Goal: Task Accomplishment & Management: Manage account settings

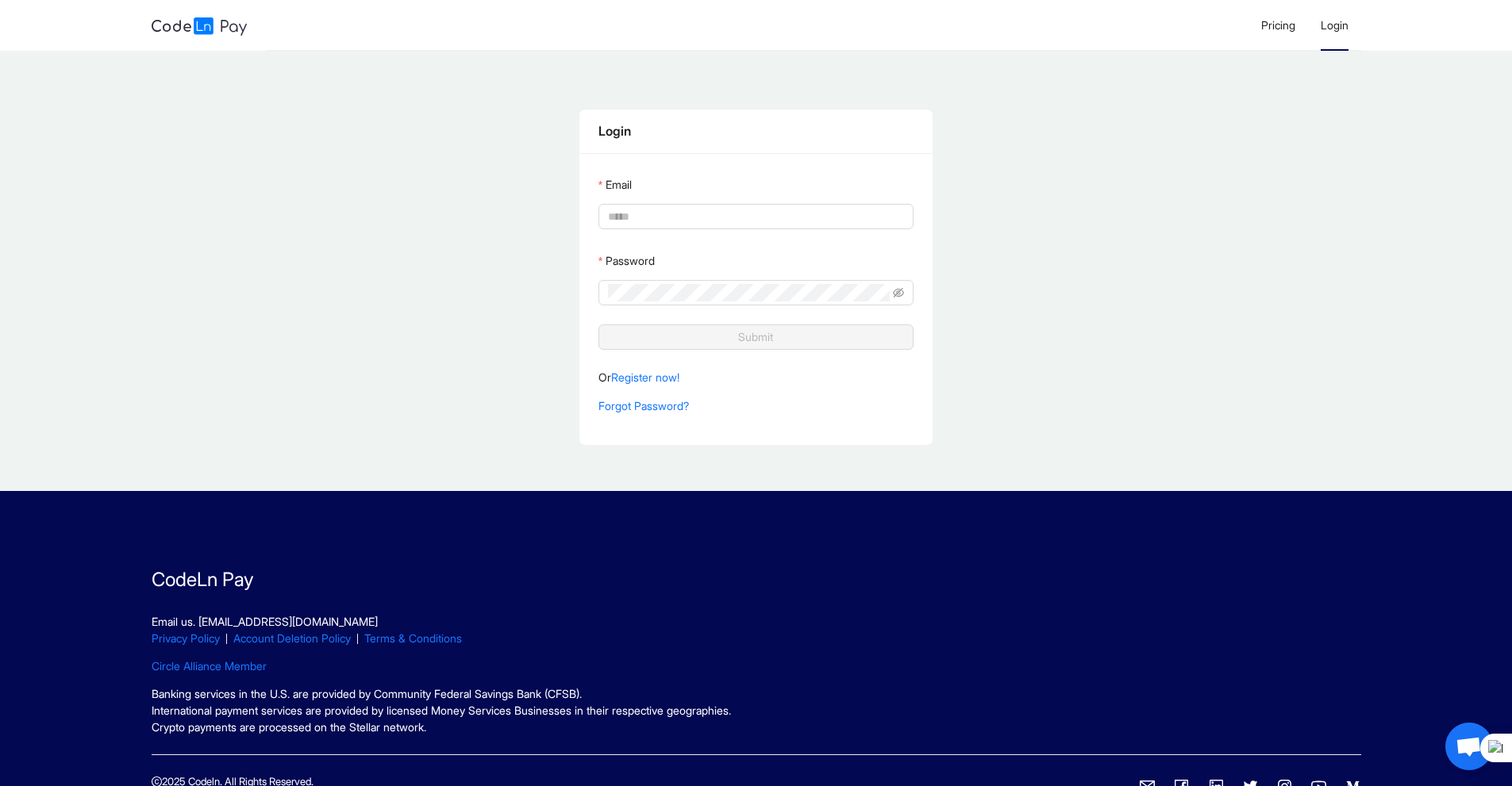
type input "**********"
click at [1352, 32] on li "Login" at bounding box center [1334, 26] width 53 height 51
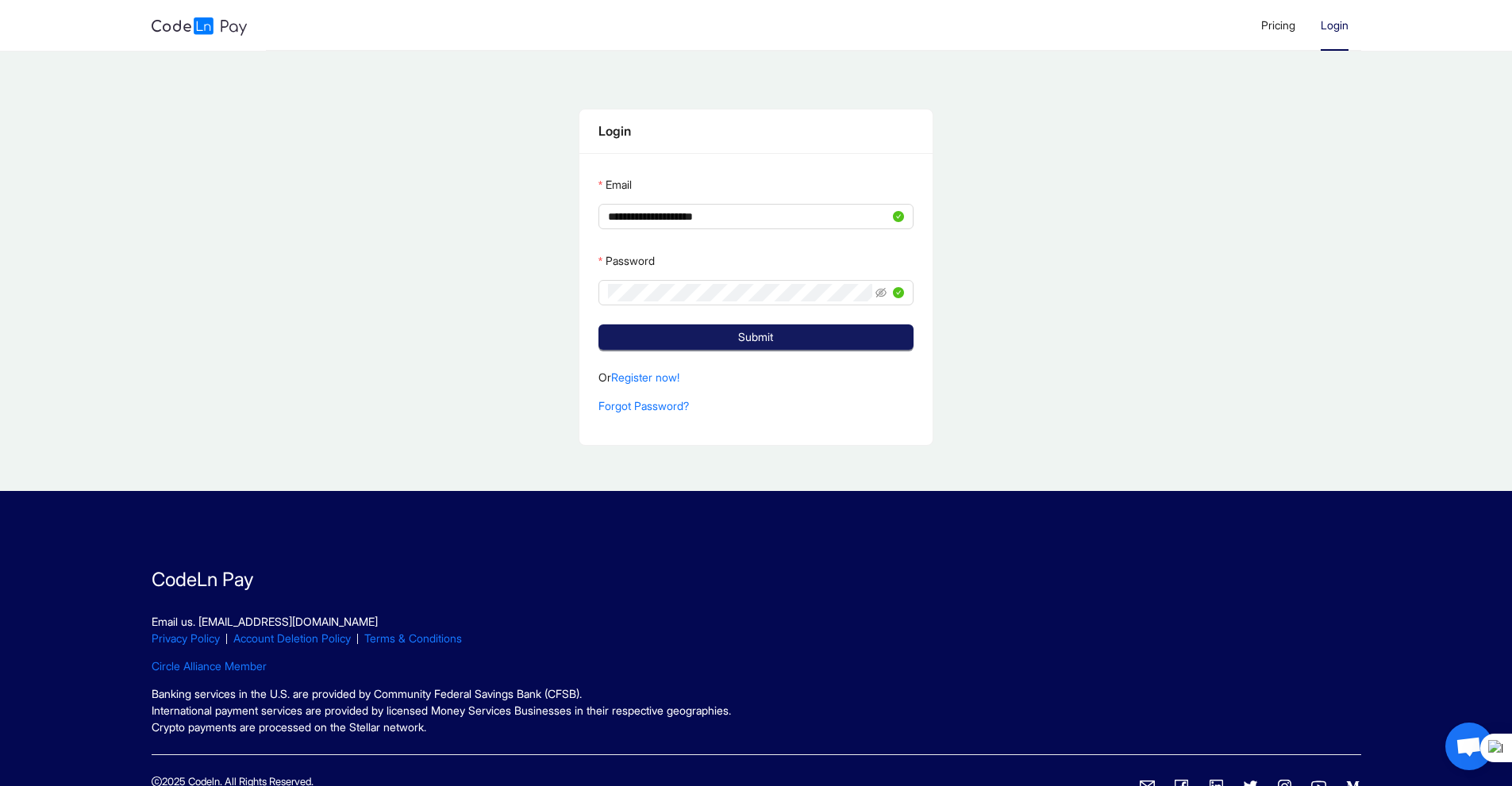
click at [778, 342] on button "Submit" at bounding box center [756, 338] width 316 height 26
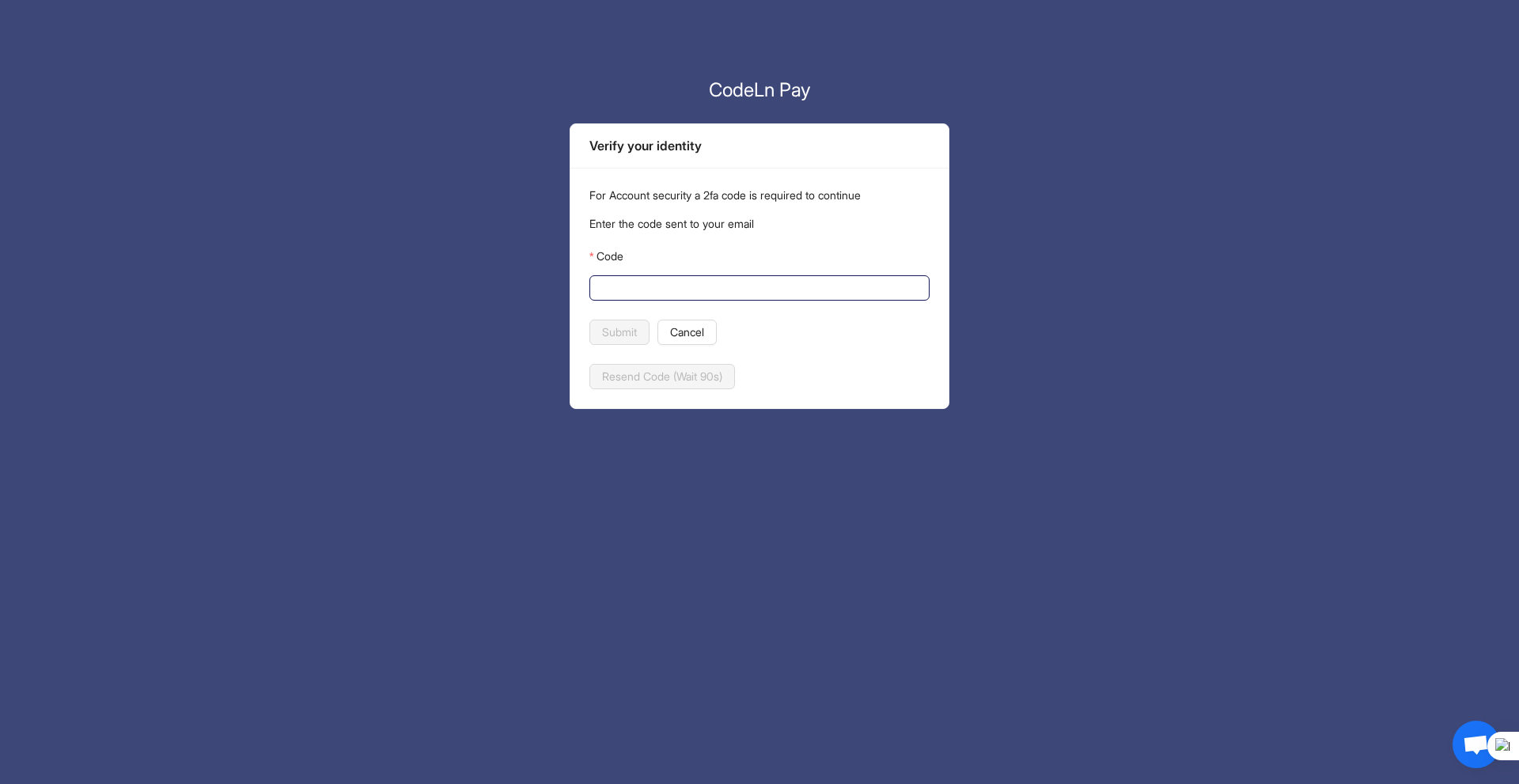
click at [711, 281] on input "Code" at bounding box center [758, 288] width 318 height 18
paste input "******"
type input "******"
click at [636, 337] on span "Submit" at bounding box center [619, 333] width 35 height 18
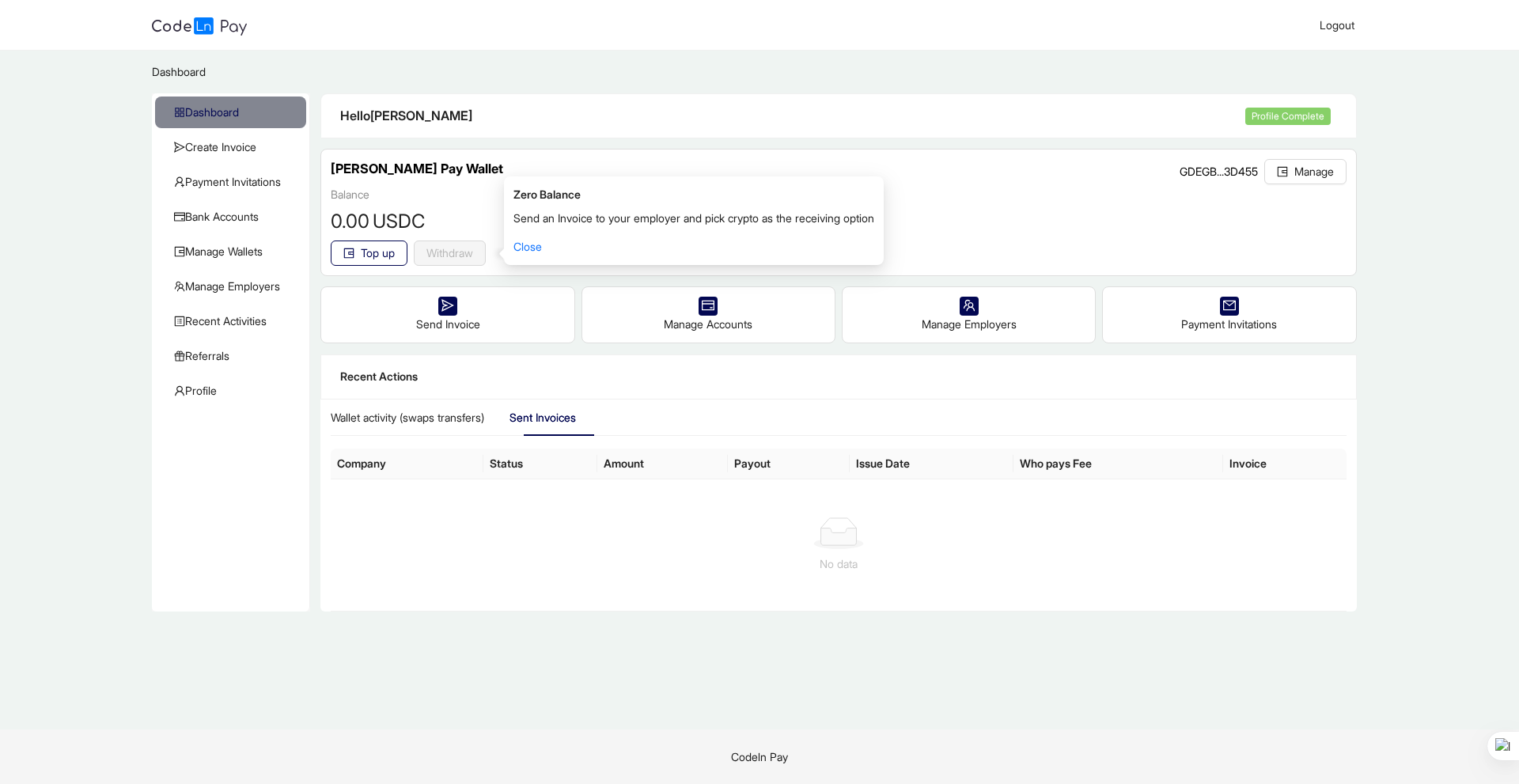
click at [993, 244] on div "Top up Withdraw reset" at bounding box center [838, 253] width 1015 height 25
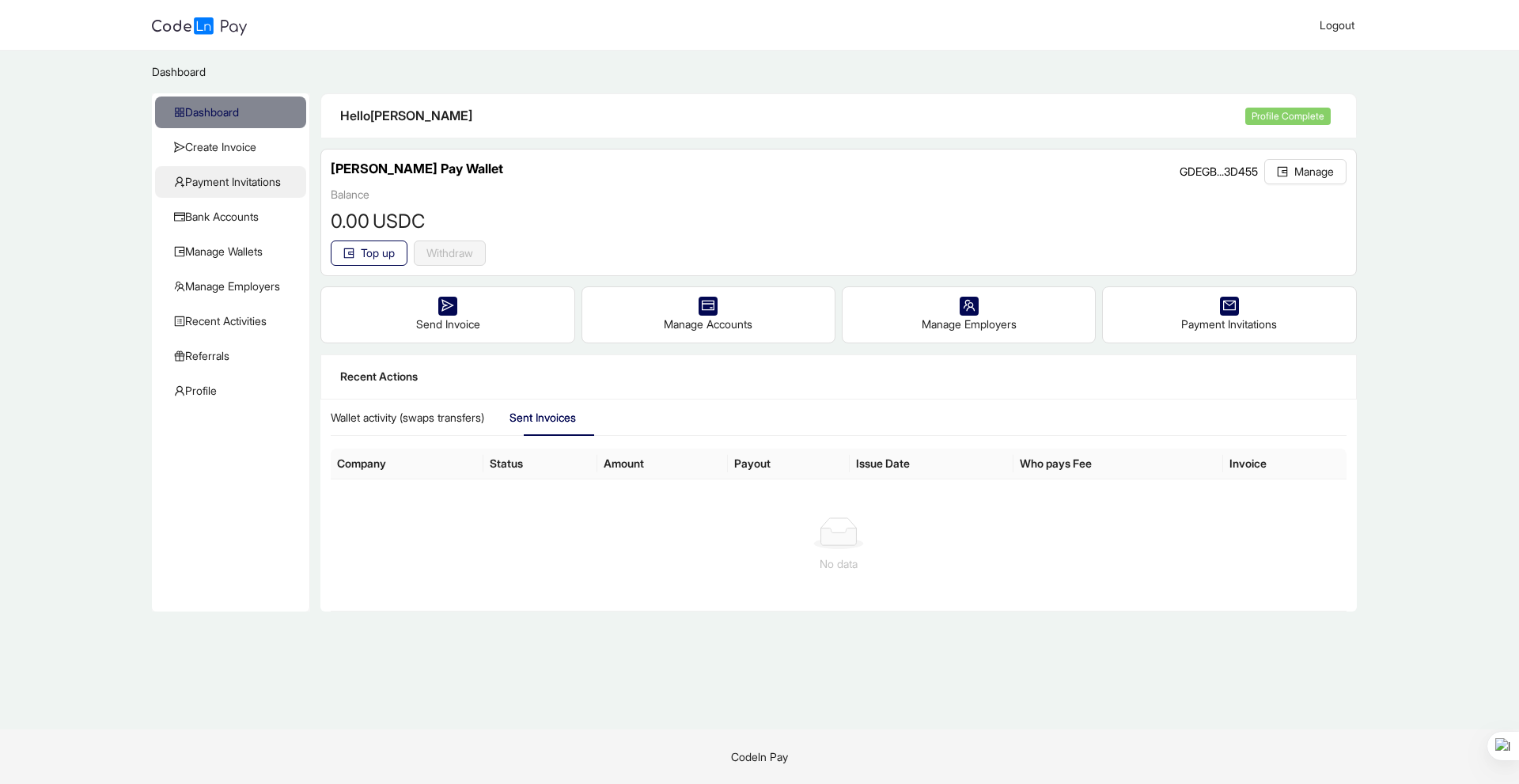
click at [225, 183] on span "Payment Invitations" at bounding box center [234, 182] width 119 height 32
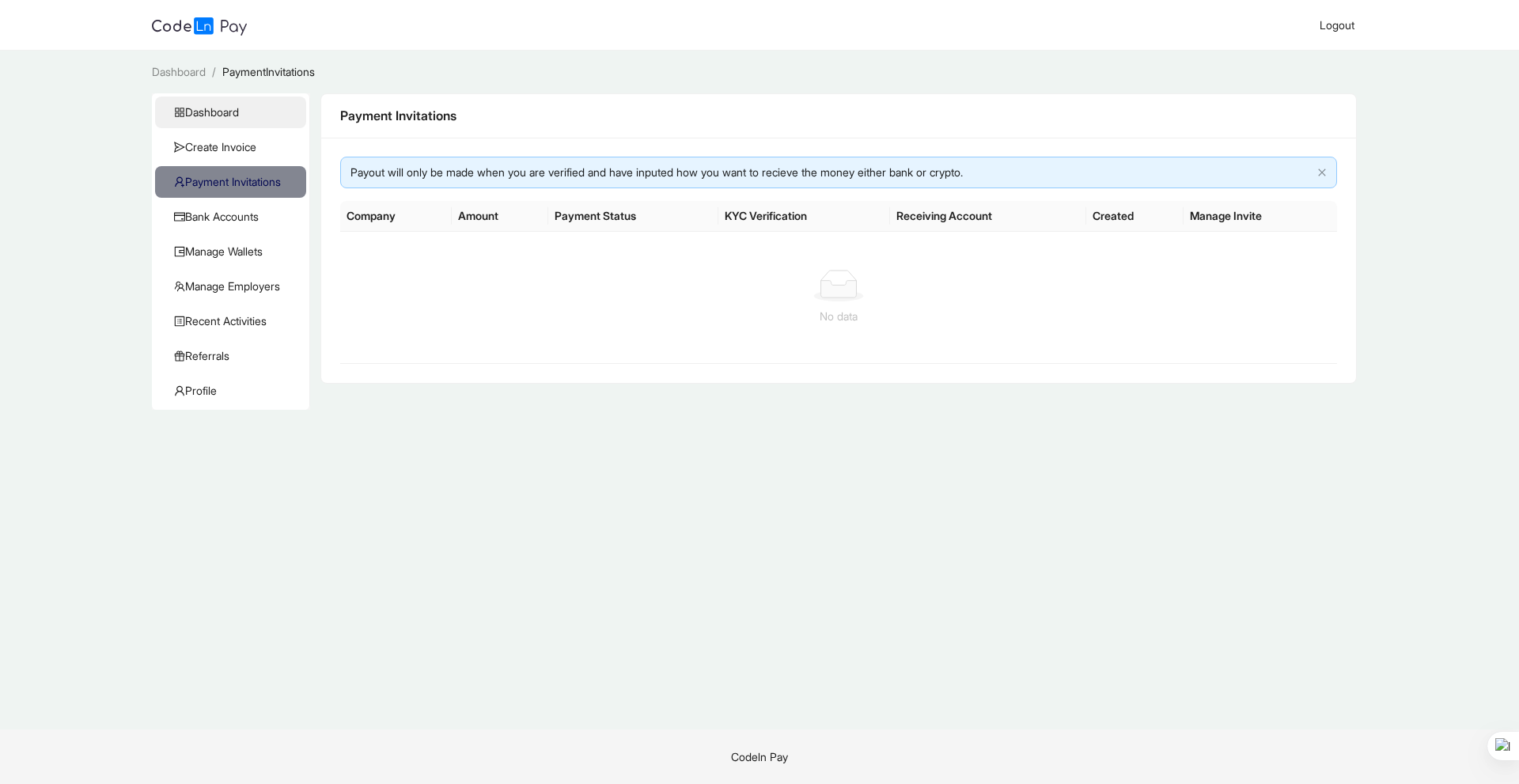
click at [235, 114] on span "Dashboard" at bounding box center [234, 112] width 119 height 32
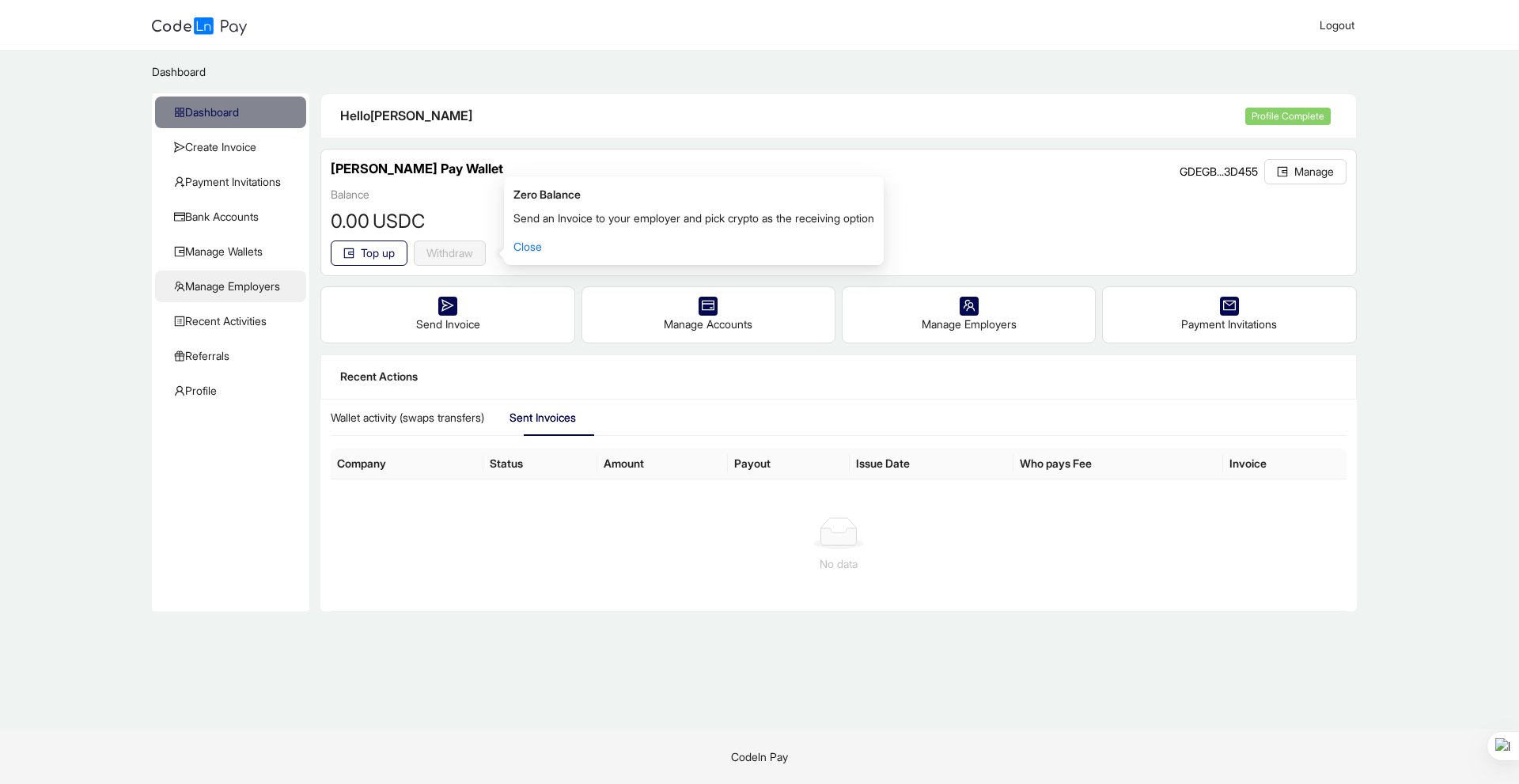
click at [250, 287] on span "Manage Employers" at bounding box center [234, 287] width 119 height 32
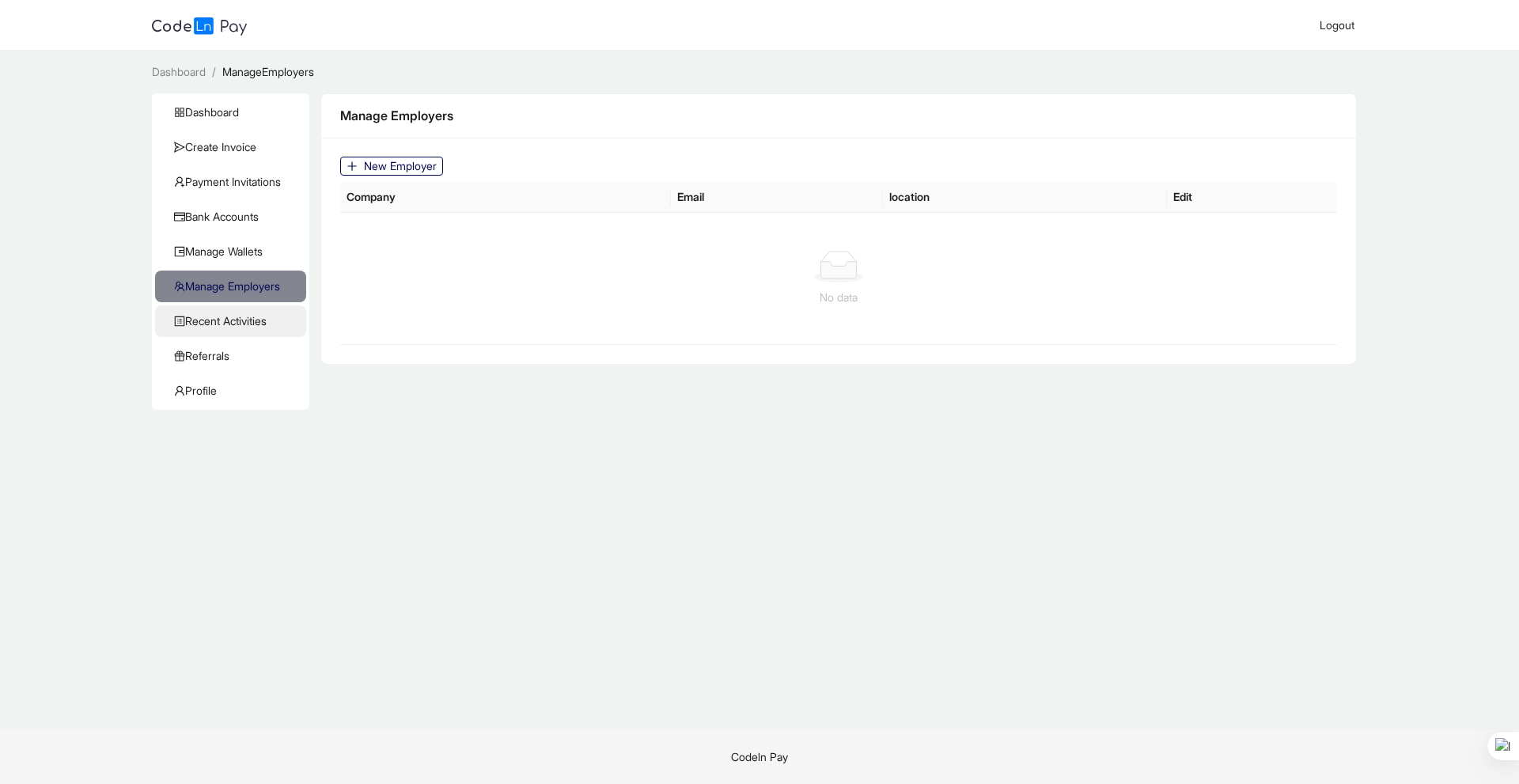
click at [234, 316] on span "Recent Activities" at bounding box center [234, 322] width 119 height 32
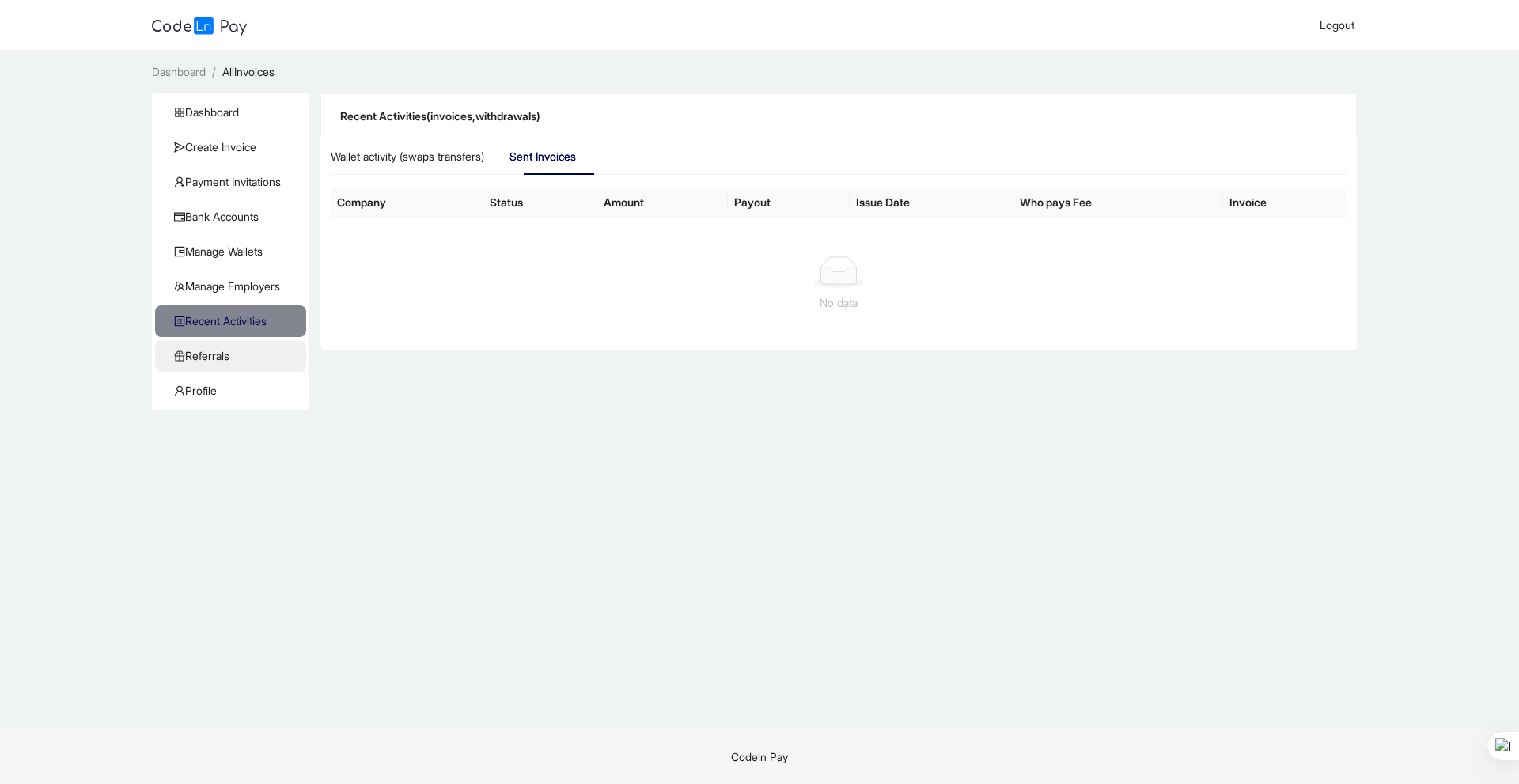
click at [221, 351] on span "Referrals" at bounding box center [234, 356] width 119 height 32
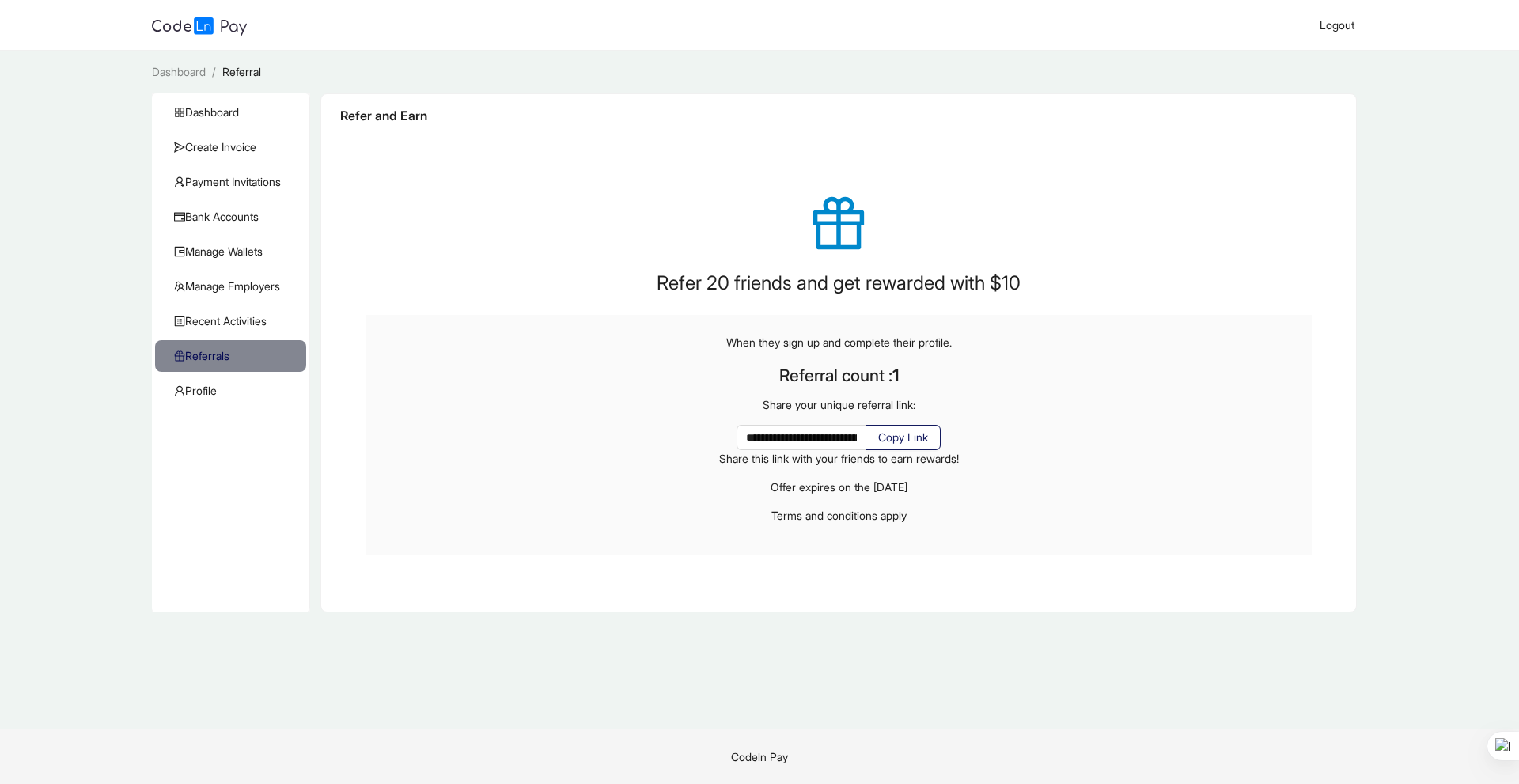
click at [928, 439] on span "Copy Link" at bounding box center [903, 438] width 50 height 18
click at [916, 440] on span "Copy Link" at bounding box center [903, 438] width 50 height 18
click at [215, 121] on span "Dashboard" at bounding box center [234, 112] width 119 height 32
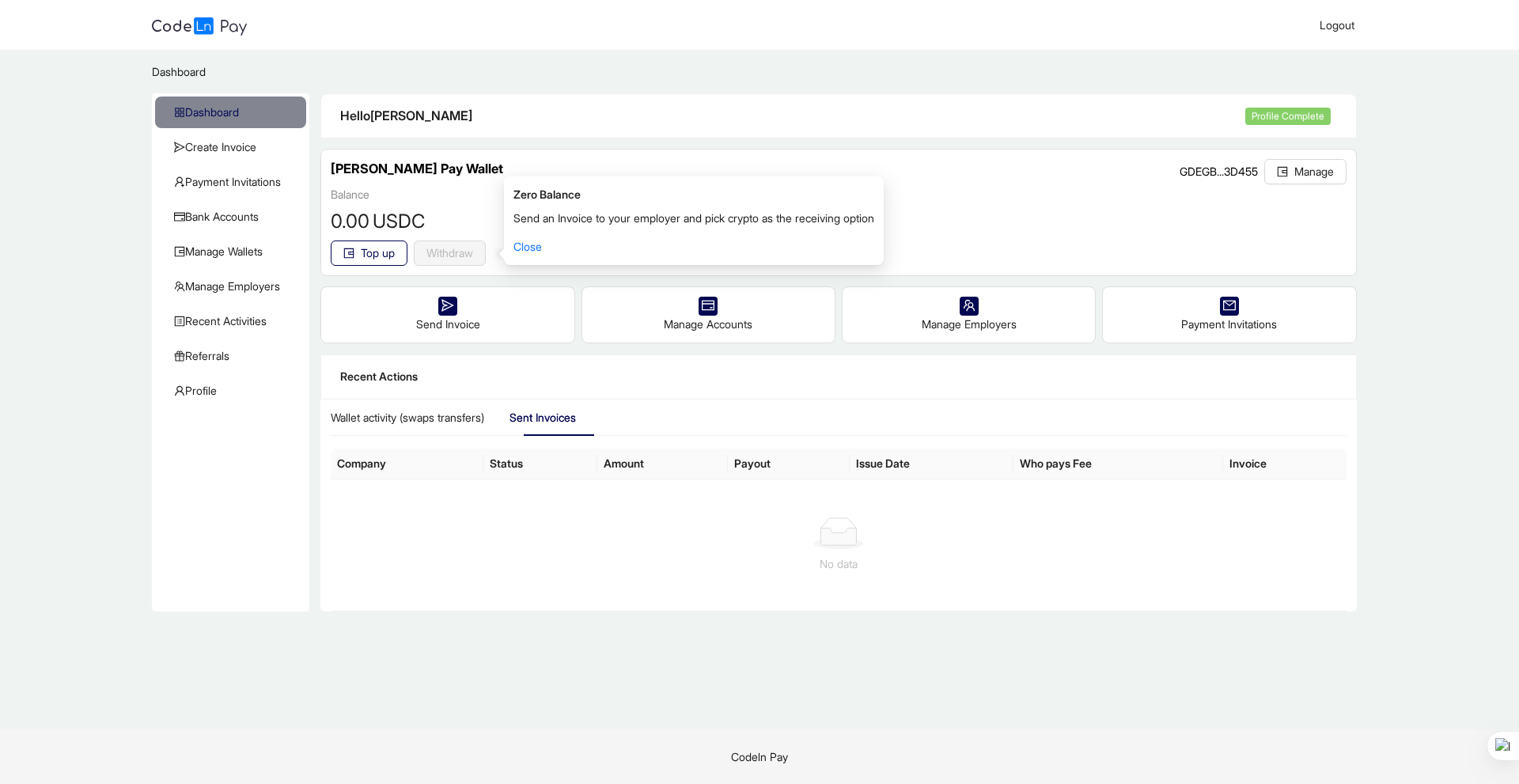
click at [1087, 408] on div "Wallet activity (swaps transfers) Sent Invoices" at bounding box center [838, 418] width 1015 height 37
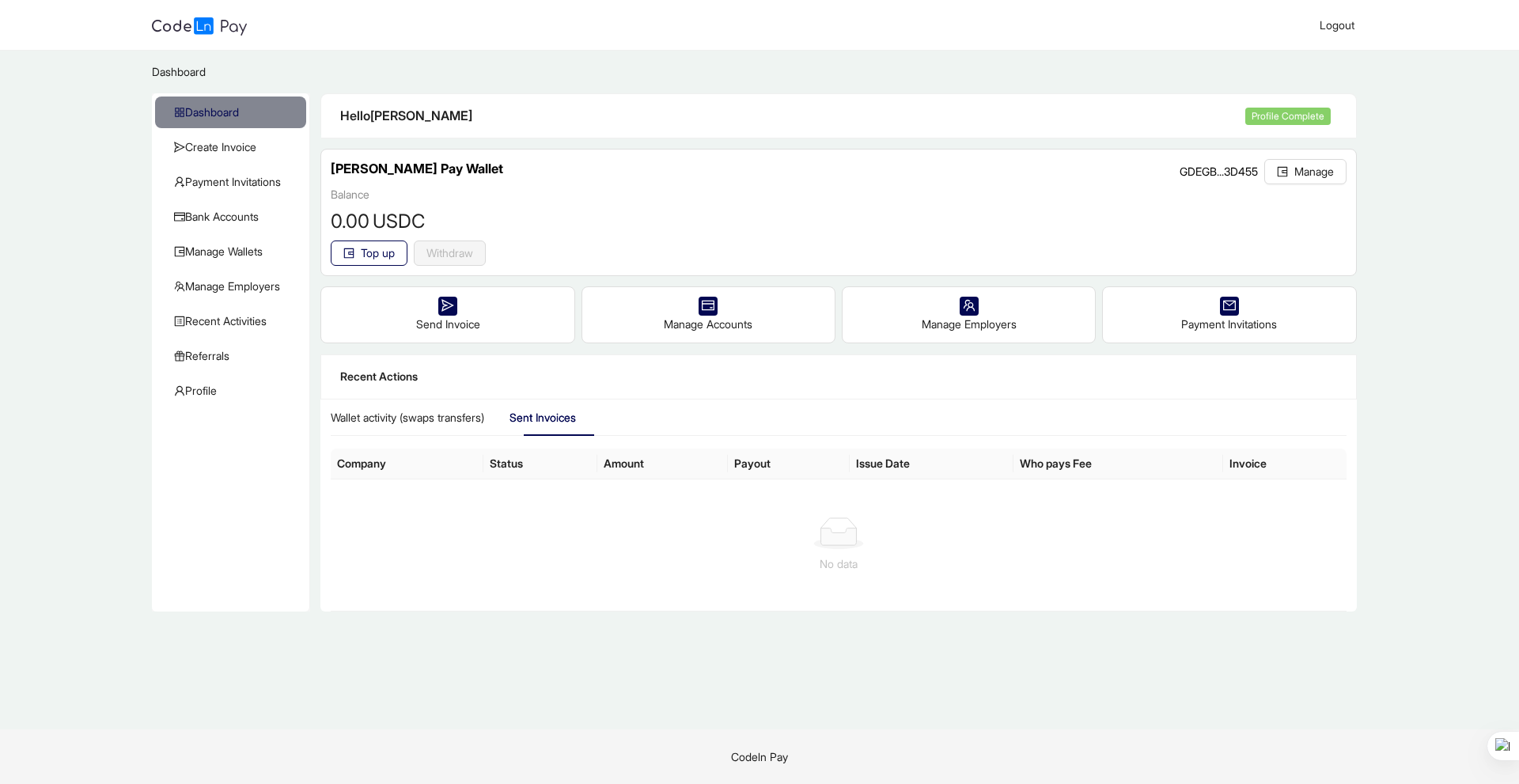
click at [1195, 167] on span "GDEGB...3D455" at bounding box center [1219, 171] width 78 height 14
click at [396, 220] on span "USDC" at bounding box center [399, 221] width 53 height 30
click at [386, 250] on span "Top up" at bounding box center [377, 253] width 34 height 18
click at [621, 192] on div "Balance 0 .00 USDC Top up Withdraw reset" at bounding box center [838, 226] width 1015 height 80
click at [986, 314] on div "Manage Employers" at bounding box center [969, 315] width 252 height 56
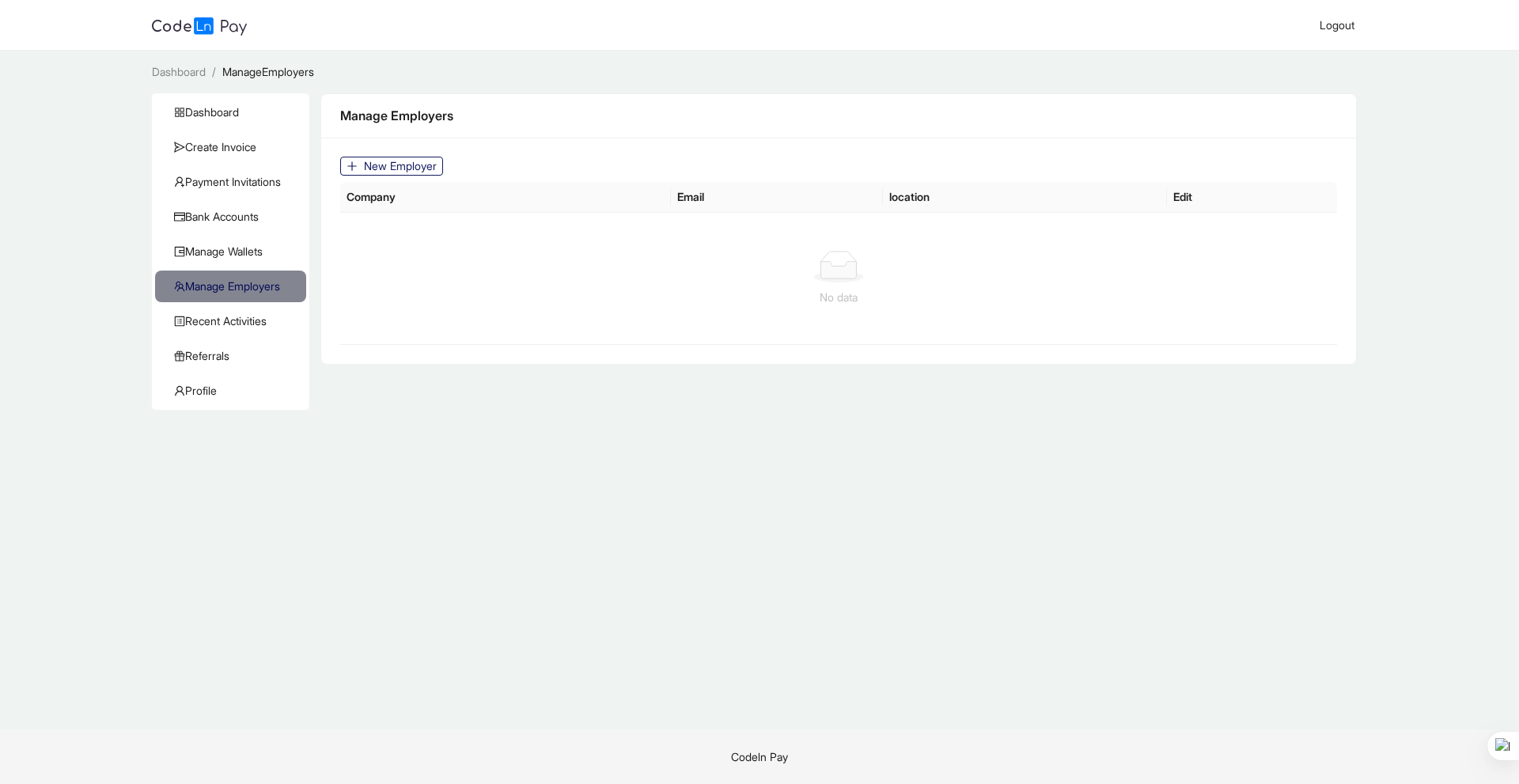
click at [407, 157] on button "New Employer" at bounding box center [391, 166] width 103 height 19
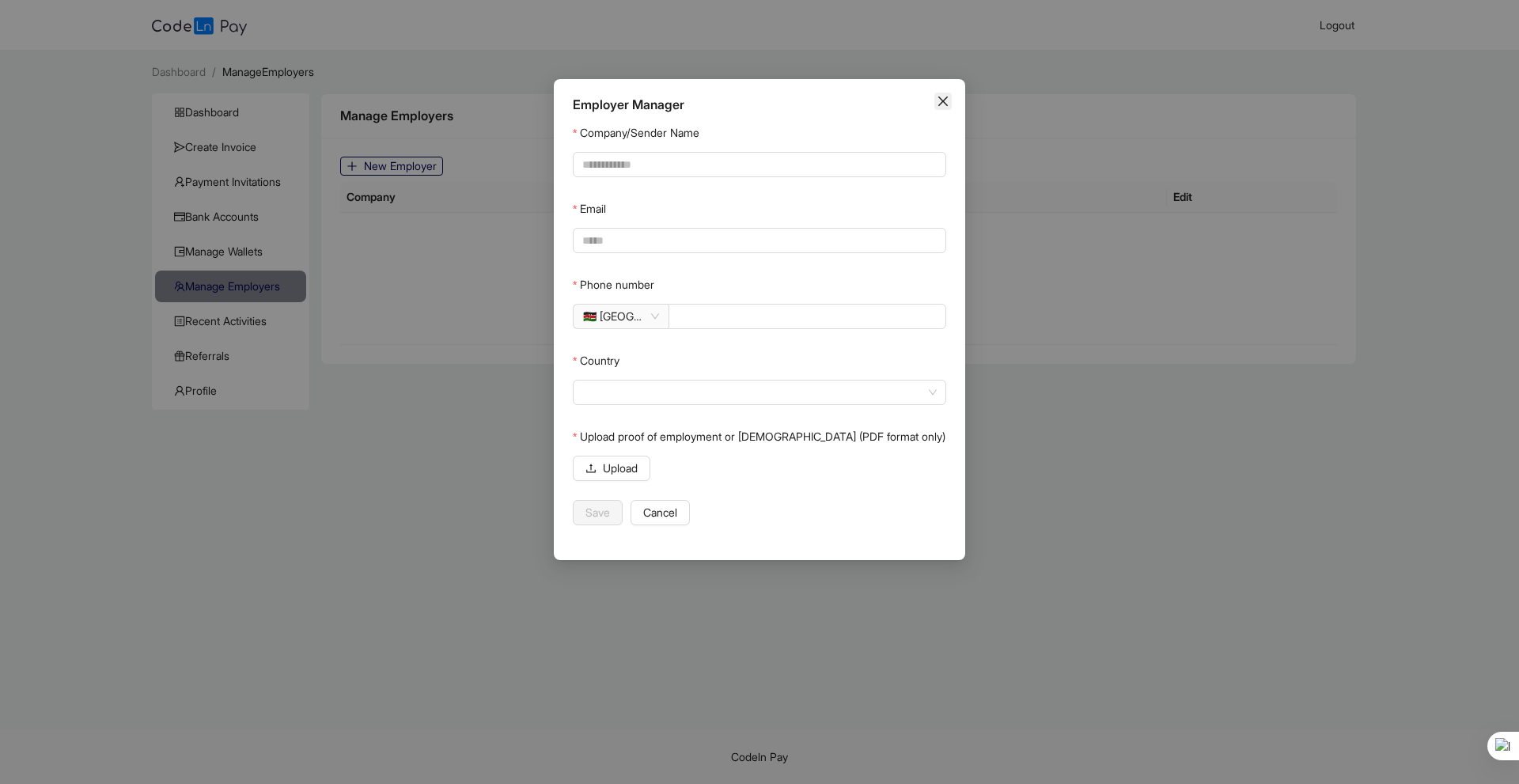
click at [948, 101] on icon "close" at bounding box center [943, 101] width 13 height 13
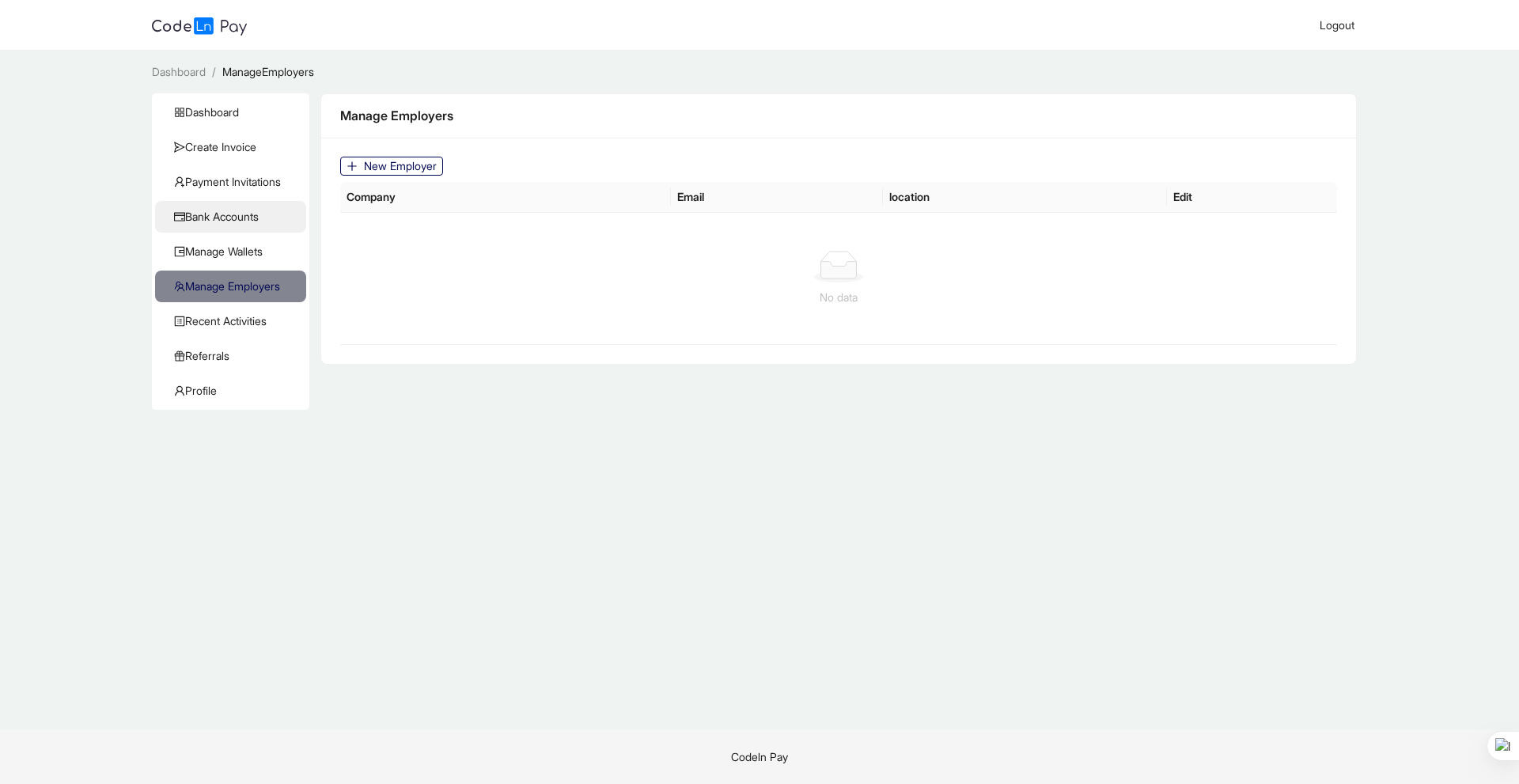
click at [196, 208] on span "Bank Accounts" at bounding box center [234, 216] width 119 height 32
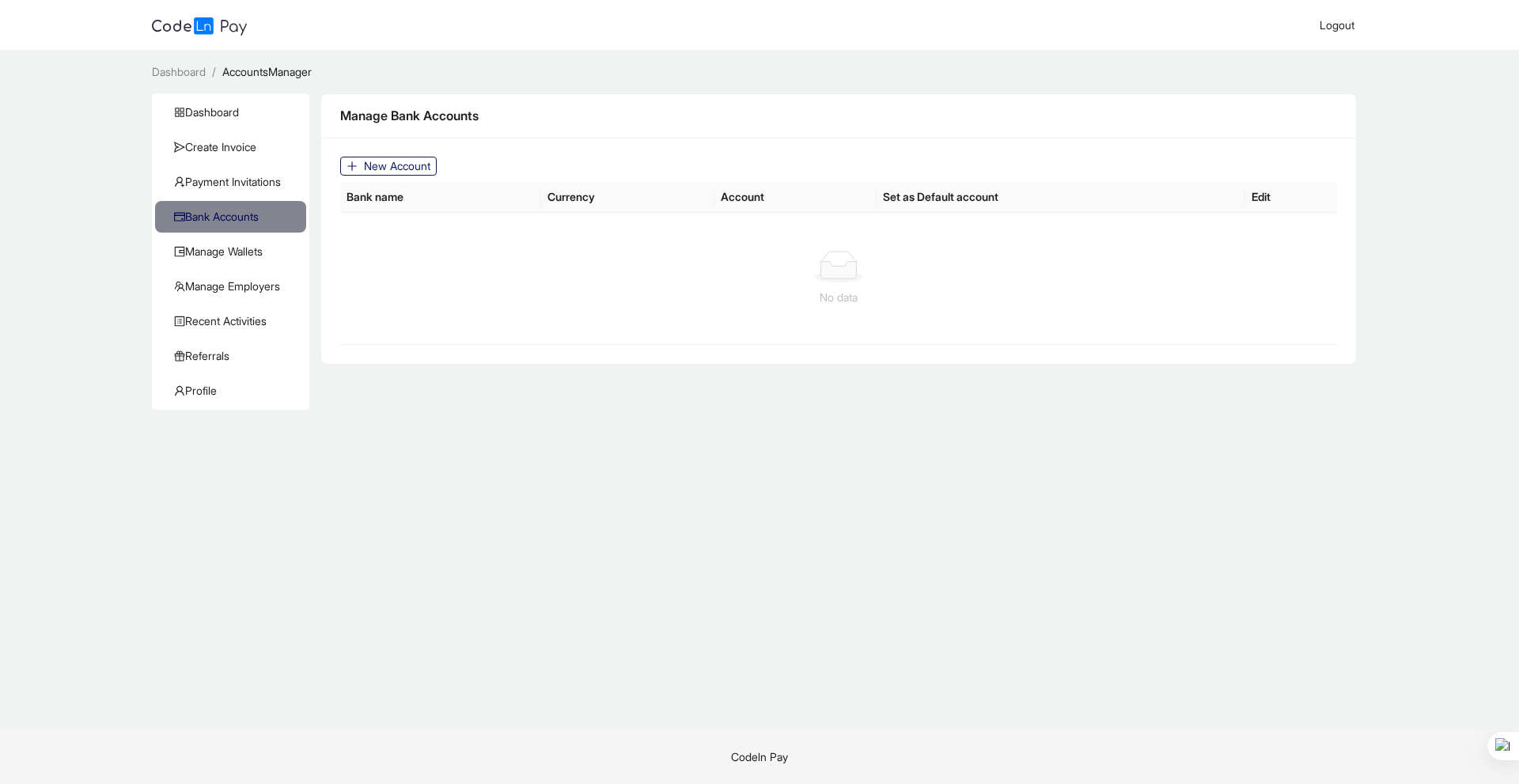
click at [358, 162] on button "New Account" at bounding box center [388, 166] width 96 height 19
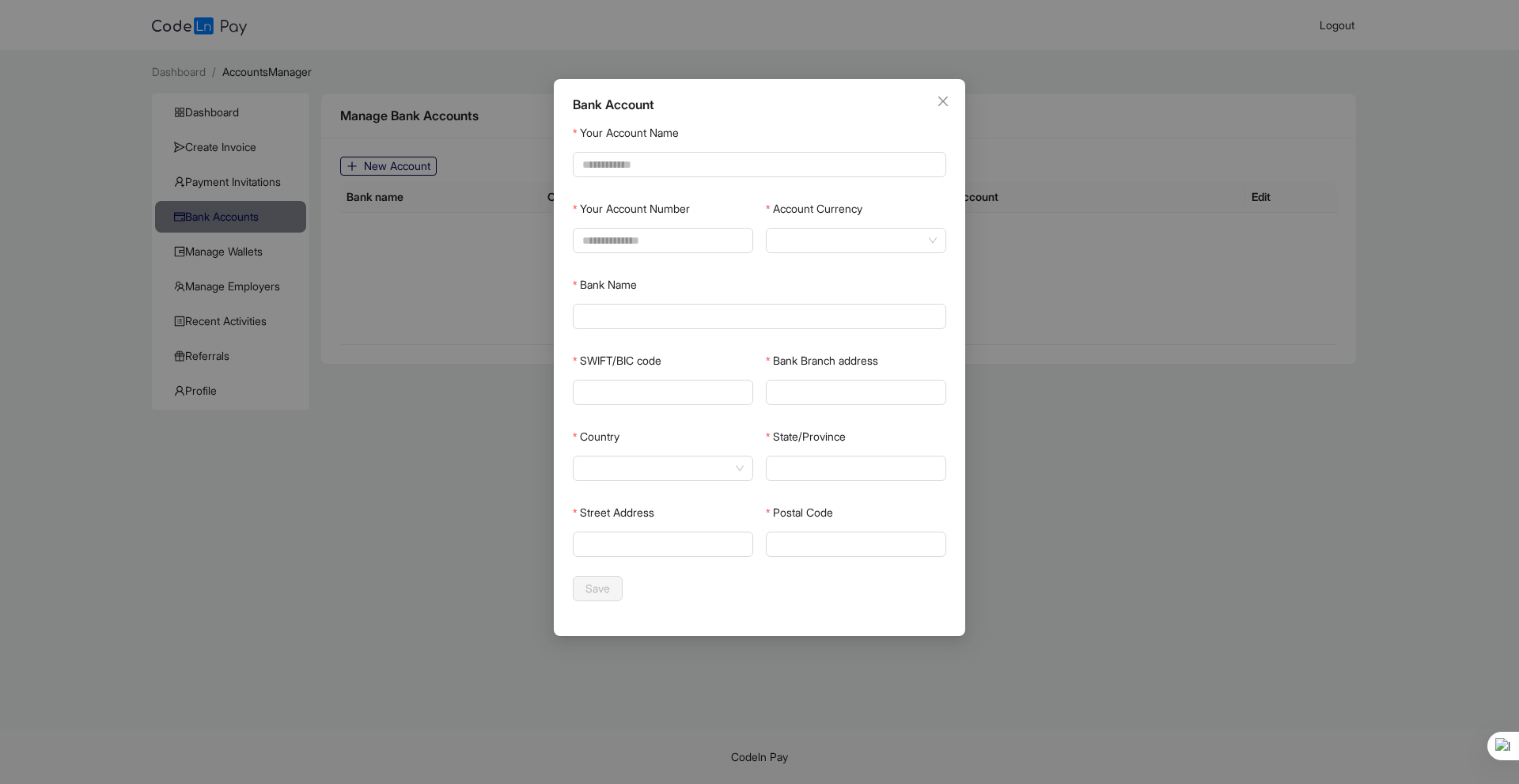
click at [437, 361] on div "Bank Account Your Account Name Your Account Number Account Currency Bank Name S…" at bounding box center [760, 392] width 1519 height 784
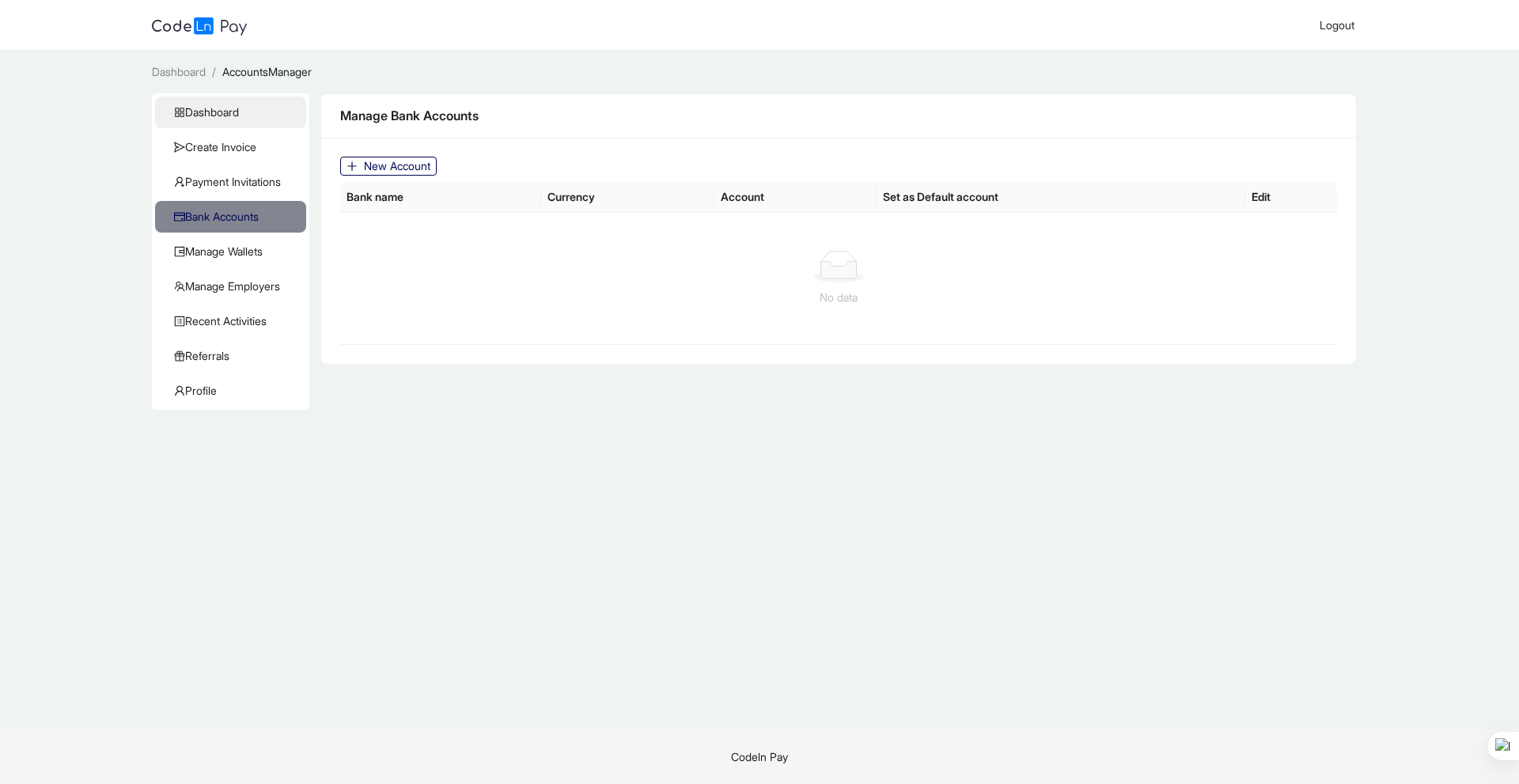
click at [236, 112] on span "Dashboard" at bounding box center [234, 112] width 119 height 32
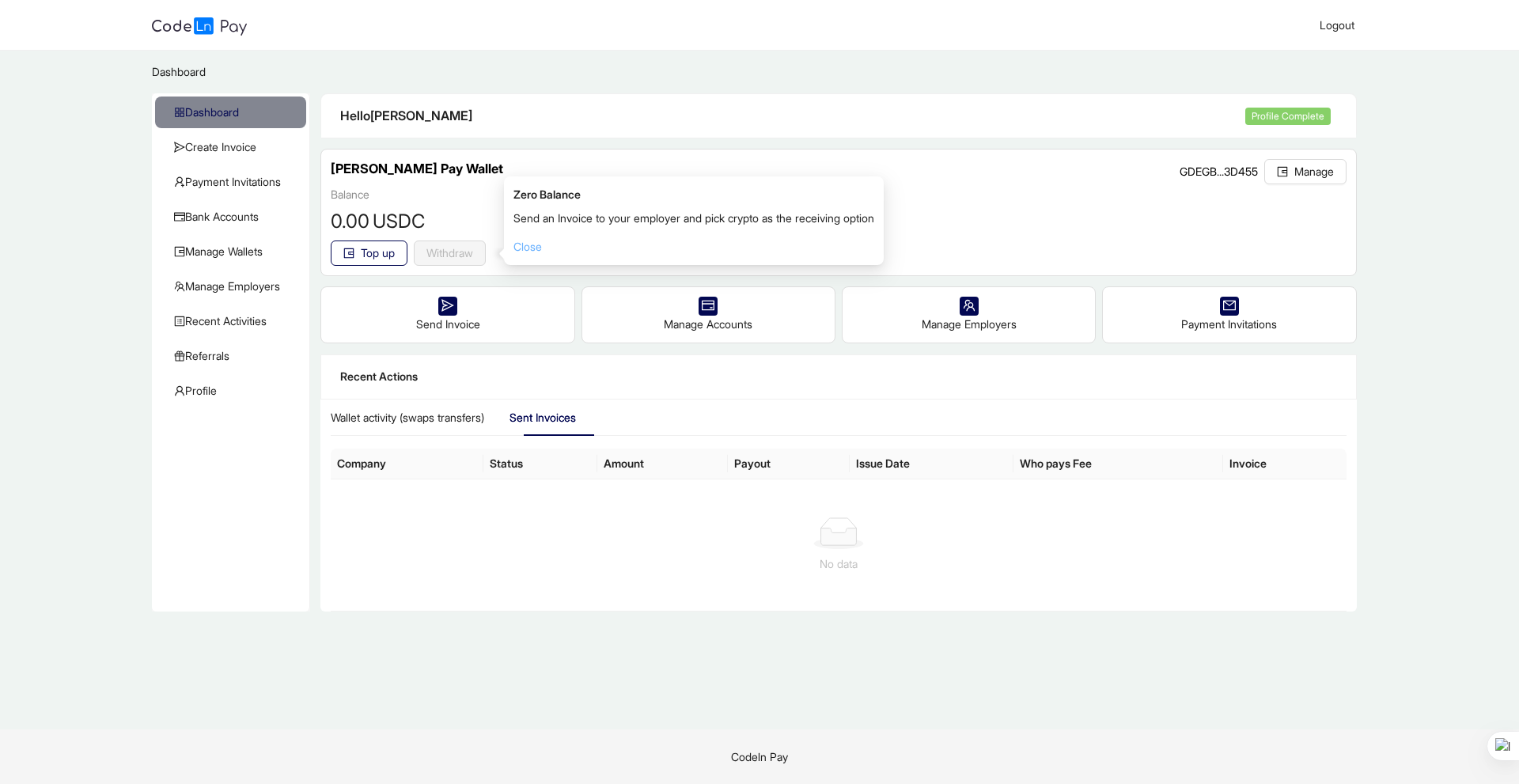
click at [529, 248] on link "Close" at bounding box center [528, 246] width 29 height 14
